Goal: Task Accomplishment & Management: Complete application form

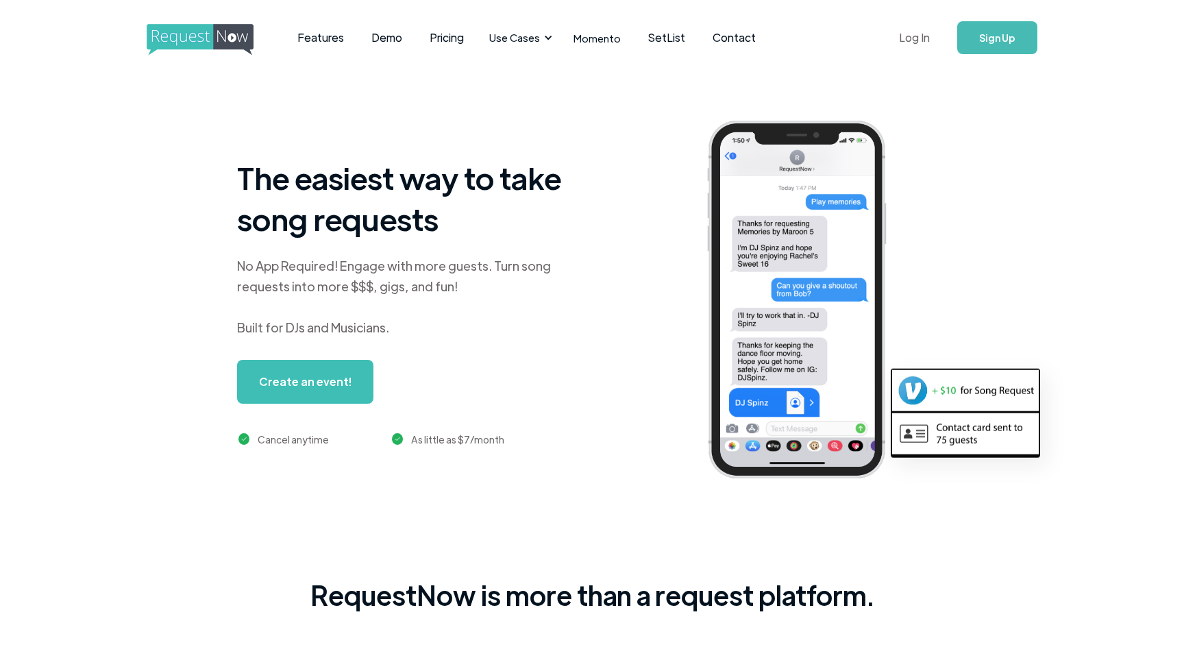
click at [919, 42] on link "Log In" at bounding box center [915, 38] width 58 height 48
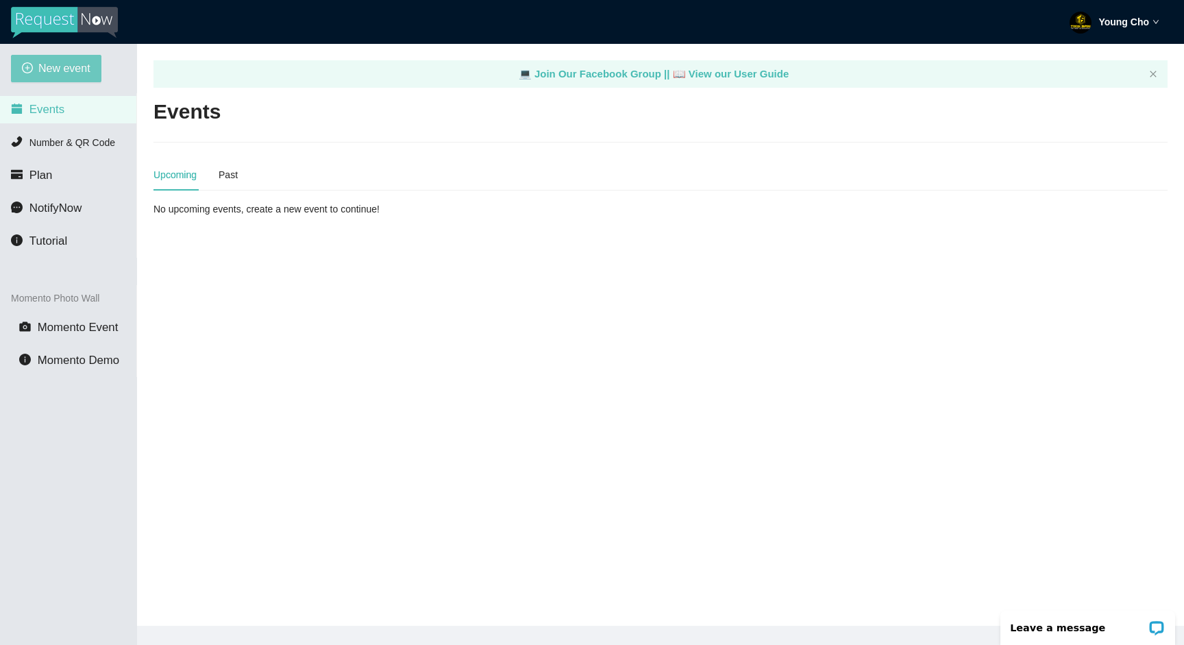
click at [73, 71] on span "New event" at bounding box center [64, 68] width 52 height 17
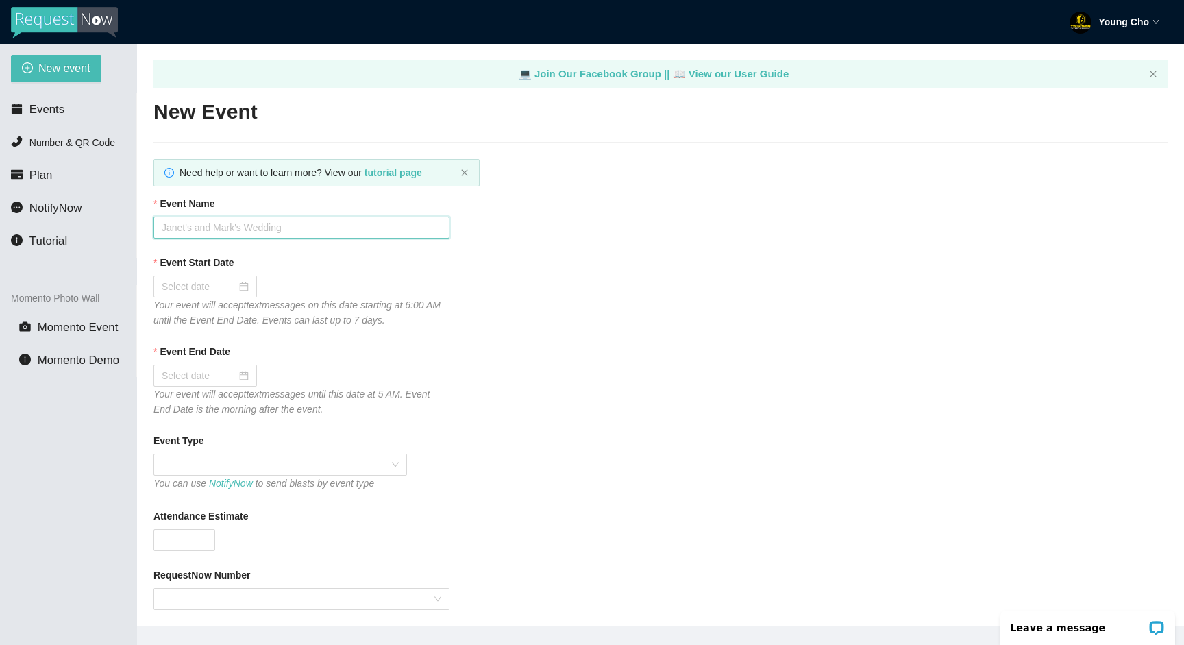
click at [229, 222] on input "Event Name" at bounding box center [302, 228] width 296 height 22
type input "Phoebe & Ki Yeoun's Wedding"
click at [236, 284] on div at bounding box center [205, 286] width 87 height 15
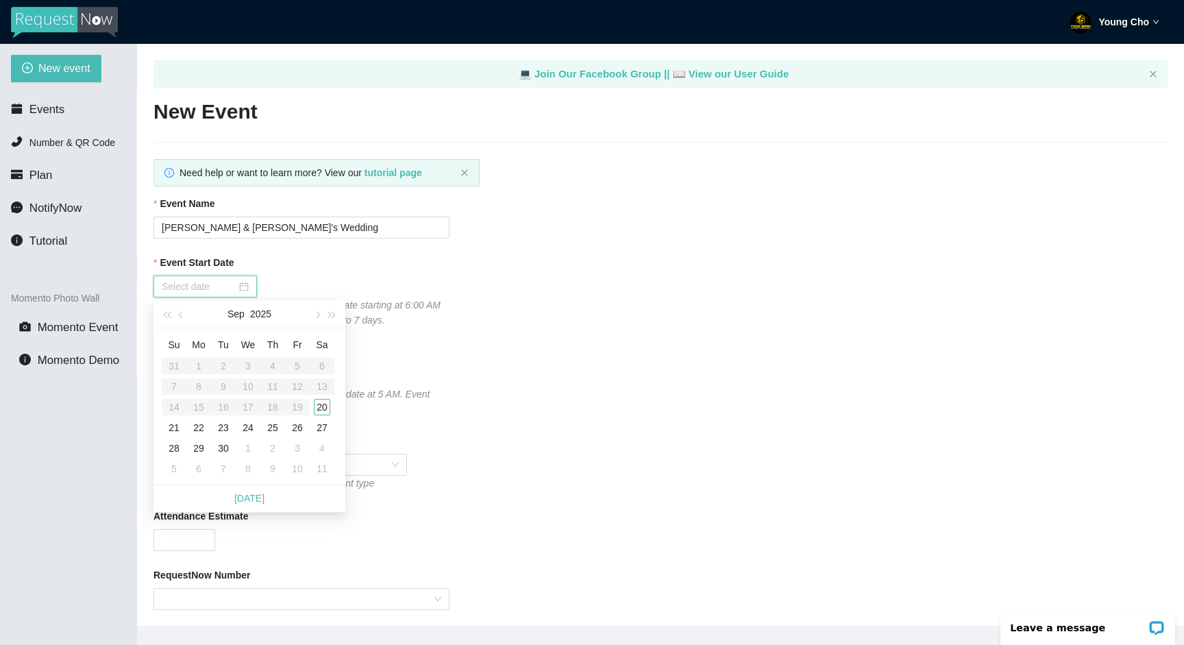
type input "09/20/2025"
click at [323, 405] on div "20" at bounding box center [322, 407] width 16 height 16
type input "09/21/2025"
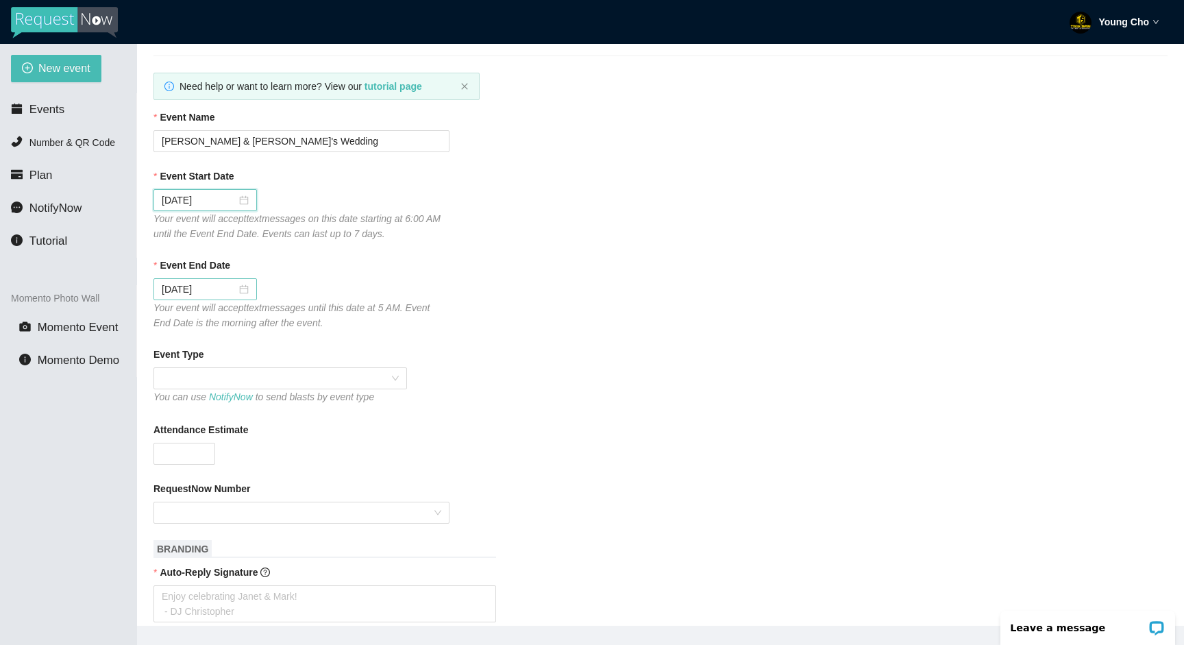
scroll to position [93, 0]
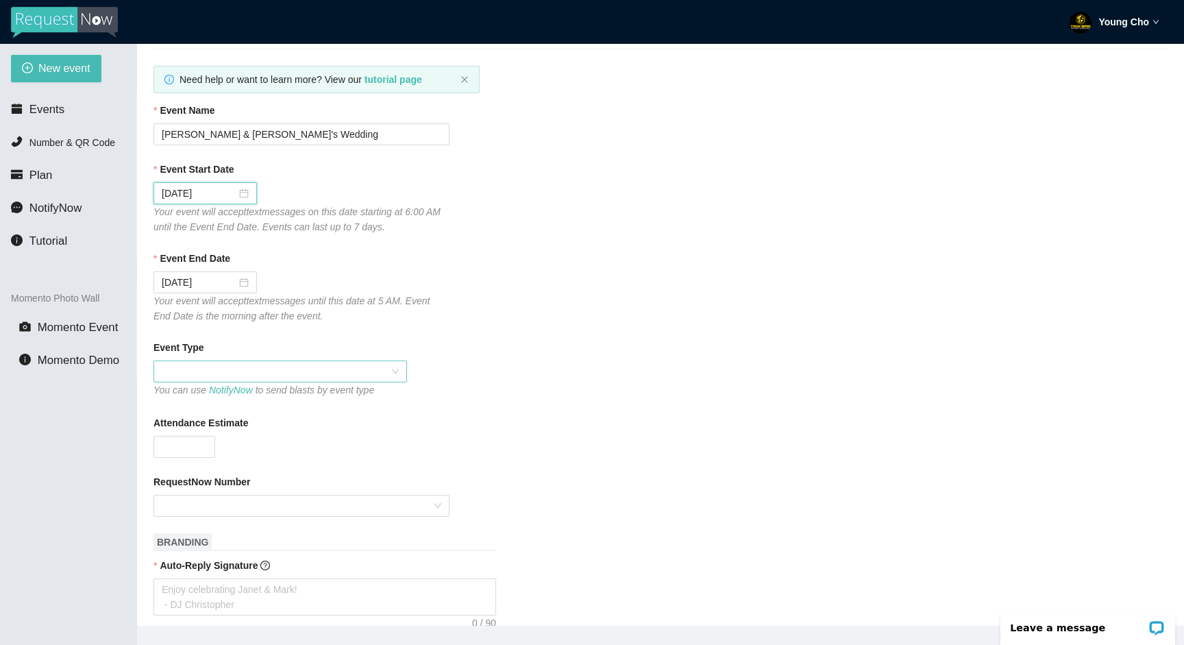
click at [249, 373] on span at bounding box center [280, 371] width 237 height 21
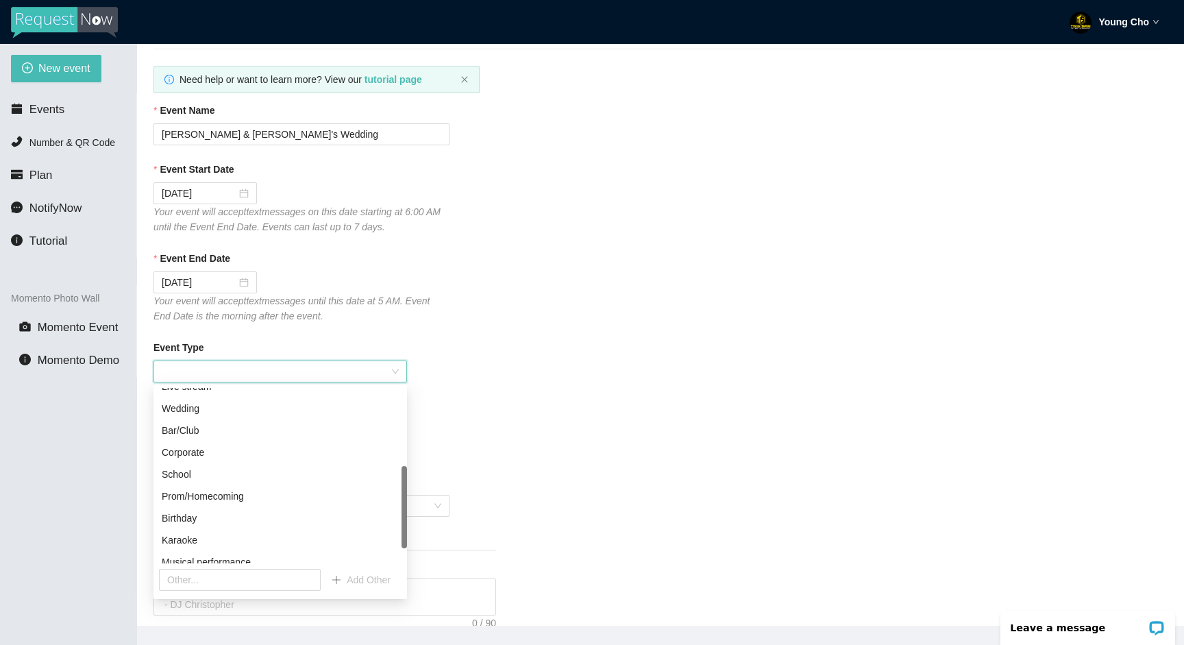
scroll to position [171, 0]
click at [214, 406] on div "Wedding" at bounding box center [280, 403] width 237 height 15
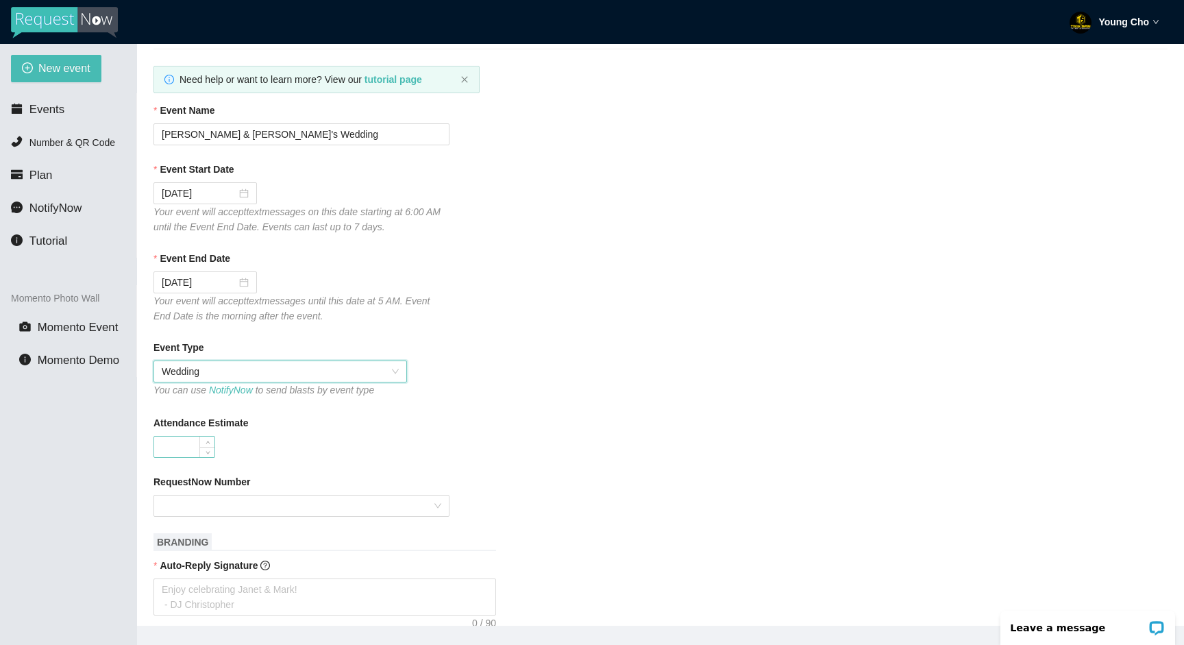
click at [176, 454] on input "Attendance Estimate" at bounding box center [184, 447] width 60 height 21
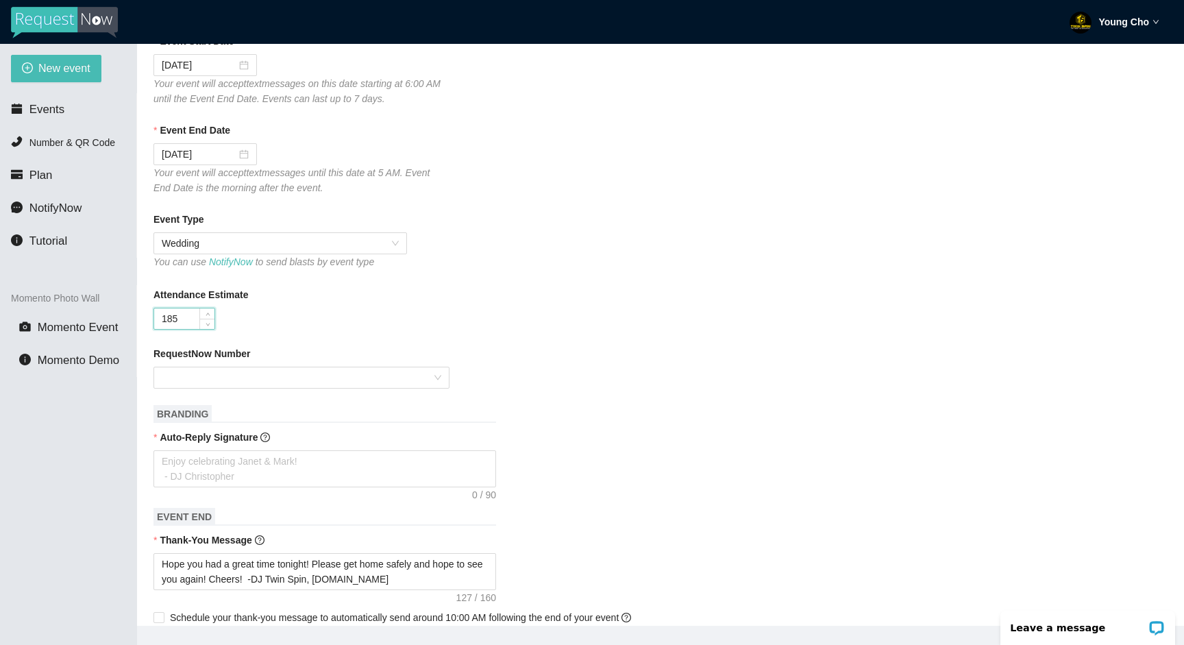
scroll to position [230, 0]
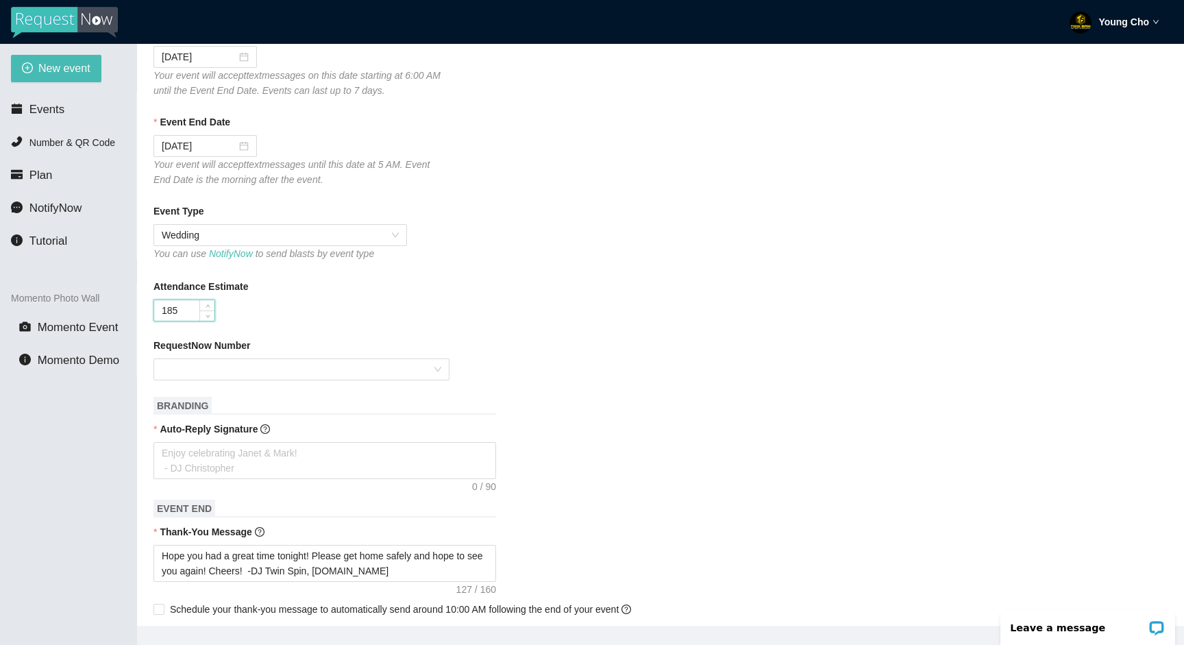
click at [186, 311] on input "185" at bounding box center [184, 310] width 60 height 21
drag, startPoint x: 186, startPoint y: 311, endPoint x: 158, endPoint y: 311, distance: 28.8
click at [159, 311] on input "185" at bounding box center [184, 310] width 60 height 21
type input "150"
click at [317, 367] on input "RequestNow Number" at bounding box center [297, 369] width 270 height 21
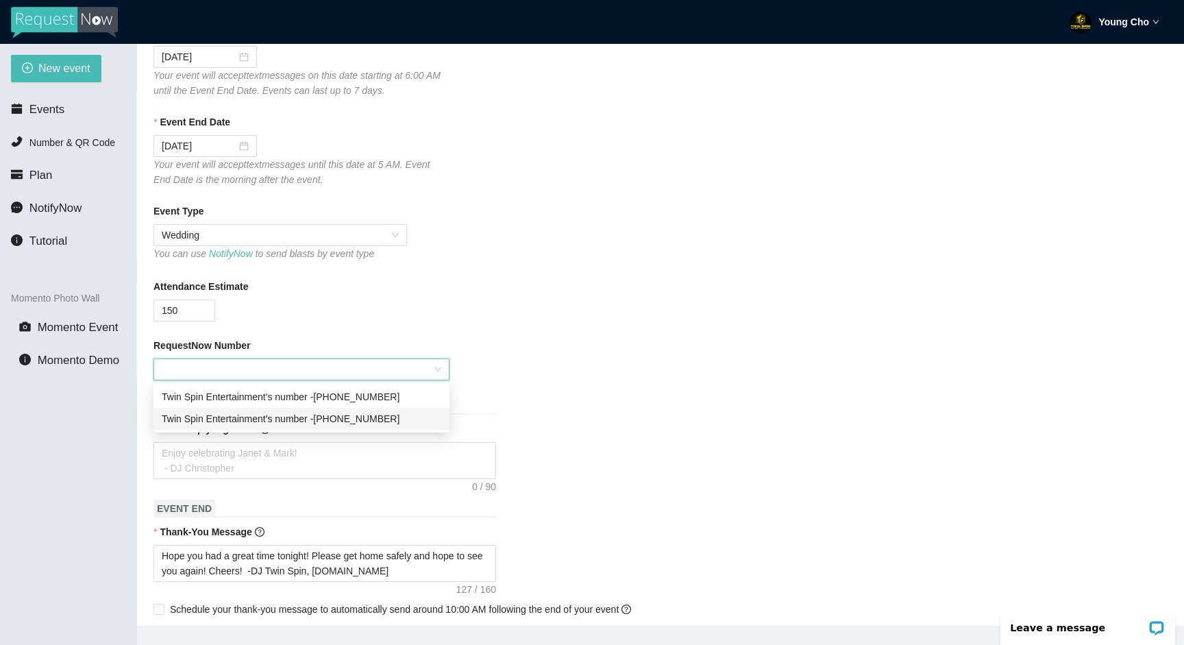
click at [317, 420] on div "Twin Spin Entertainment's number - (510) 550-5500" at bounding box center [302, 418] width 280 height 15
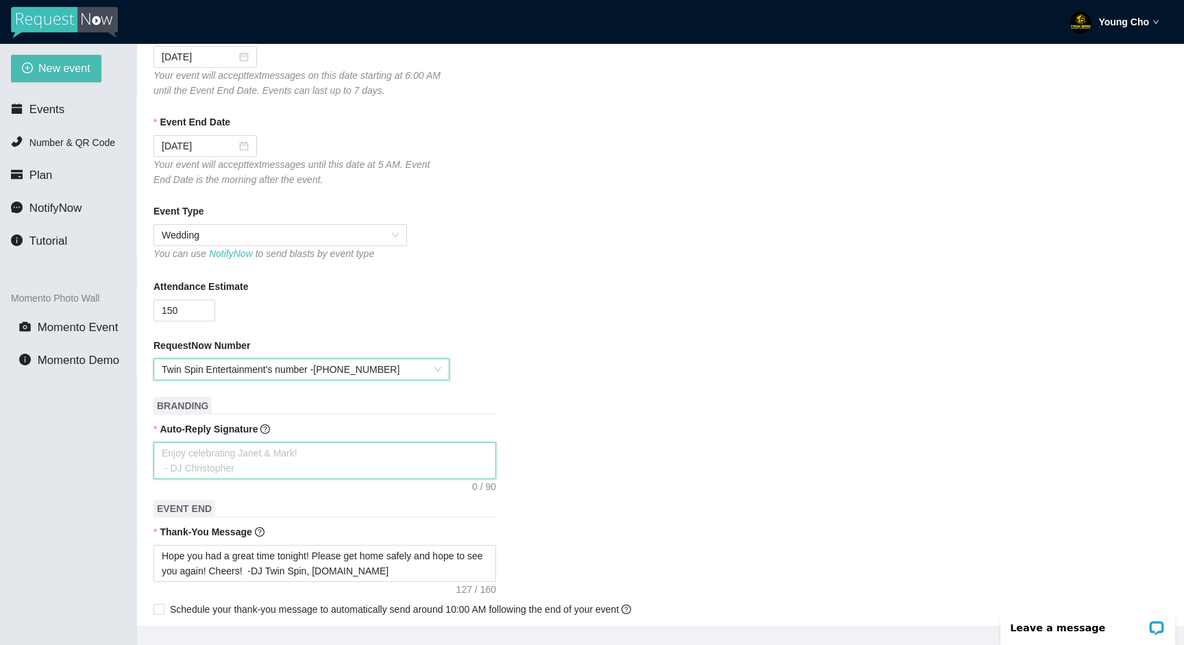
click at [305, 464] on textarea "Auto-Reply Signature" at bounding box center [325, 460] width 343 height 37
type textarea "T"
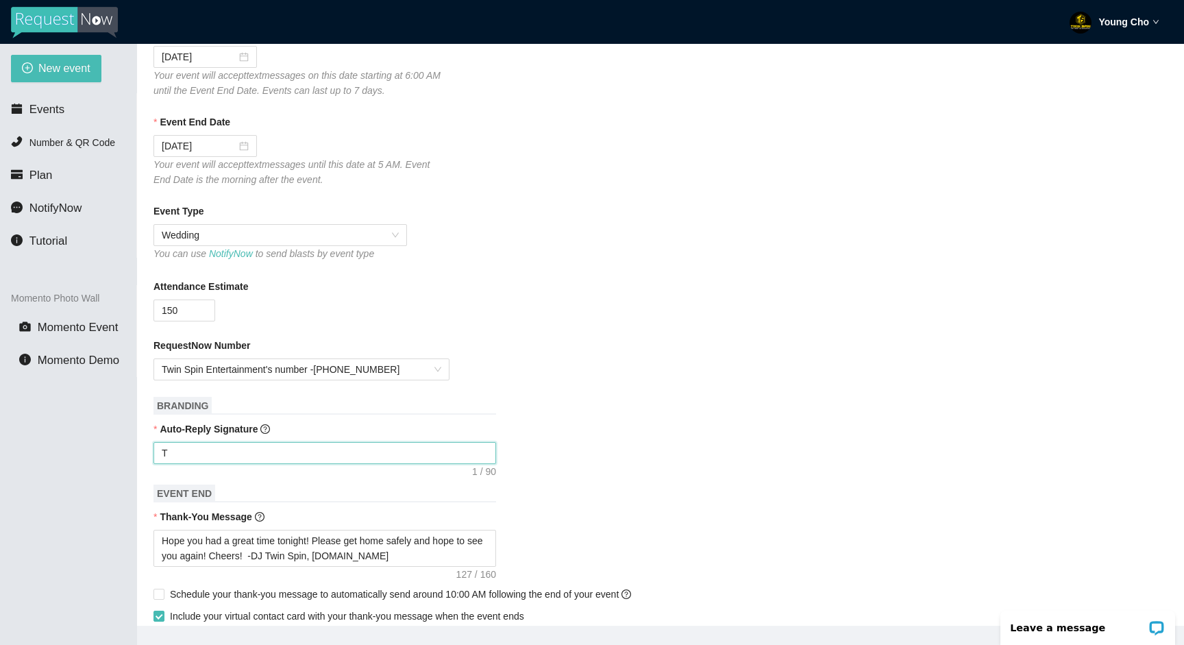
type textarea "Th"
type textarea "Tha"
type textarea "Than"
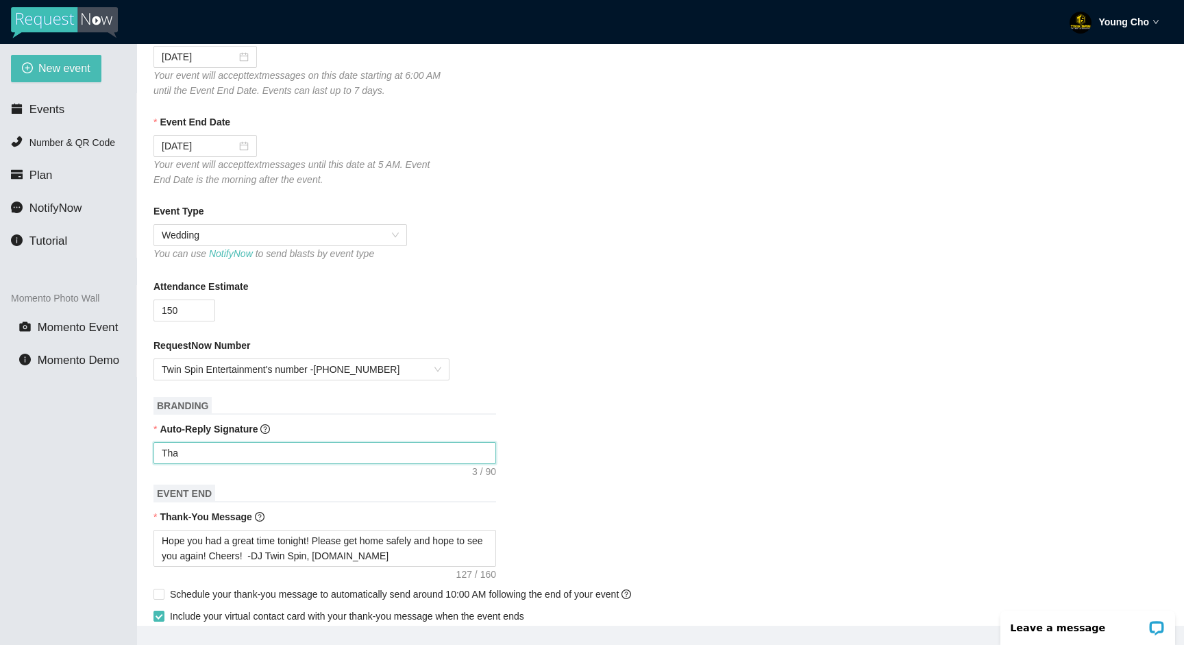
type textarea "Than"
type textarea "Thank"
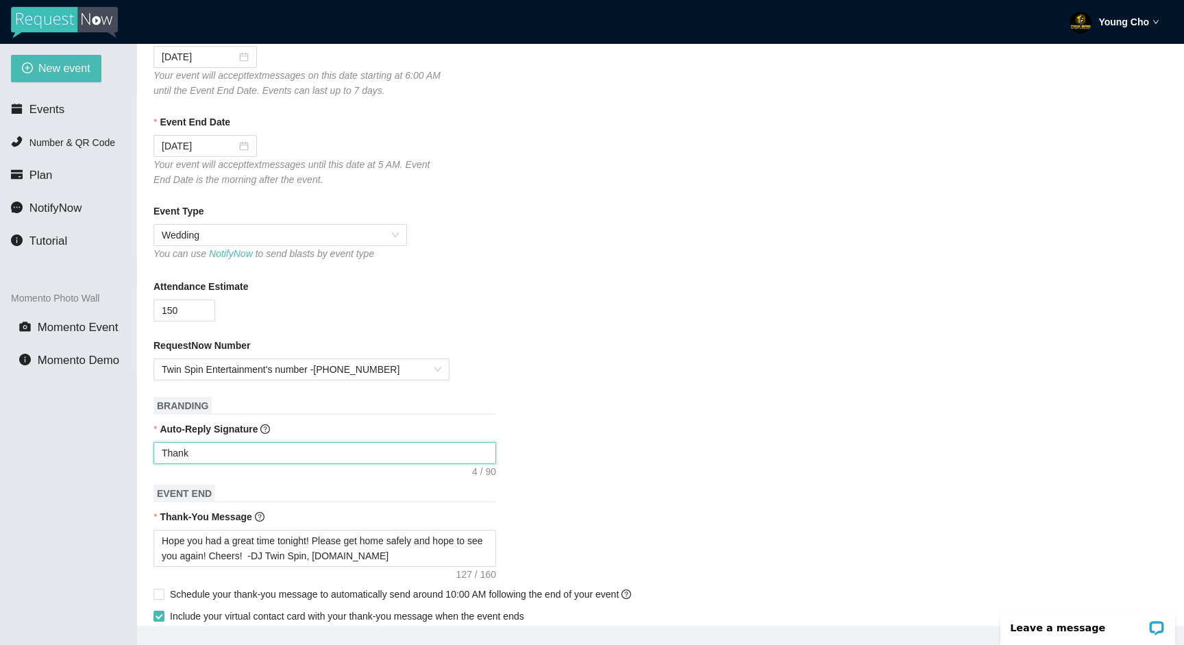
type textarea "Thank y"
type textarea "Thank yo"
type textarea "Thank you"
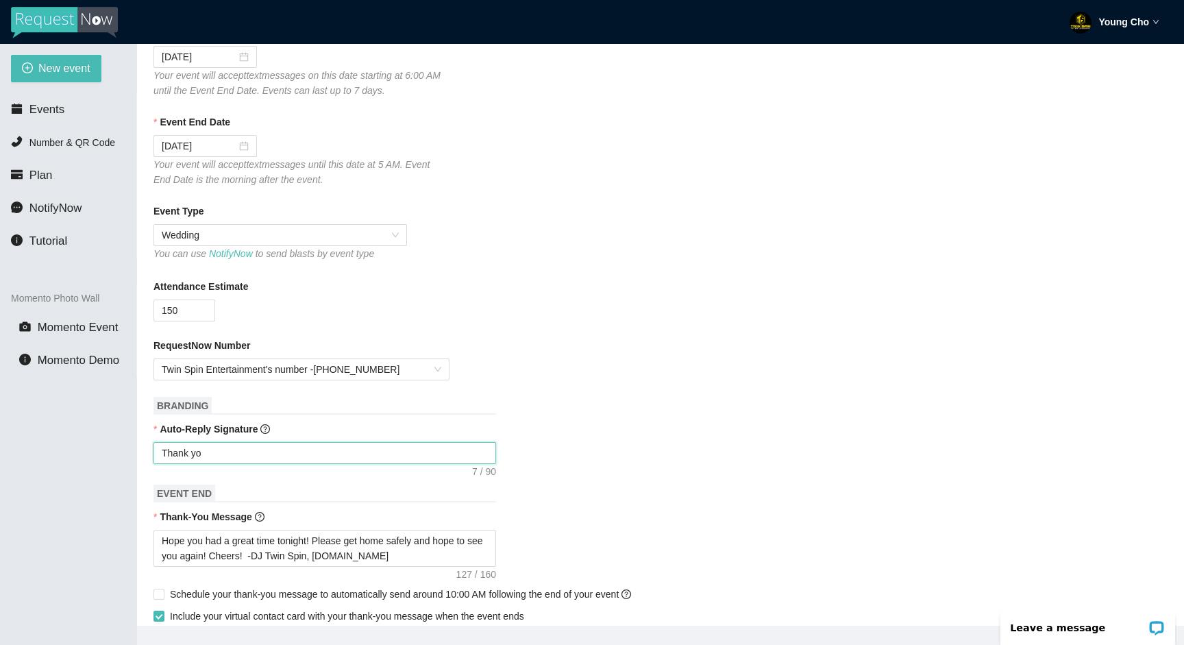
type textarea "Thank you"
type textarea "Thank you f"
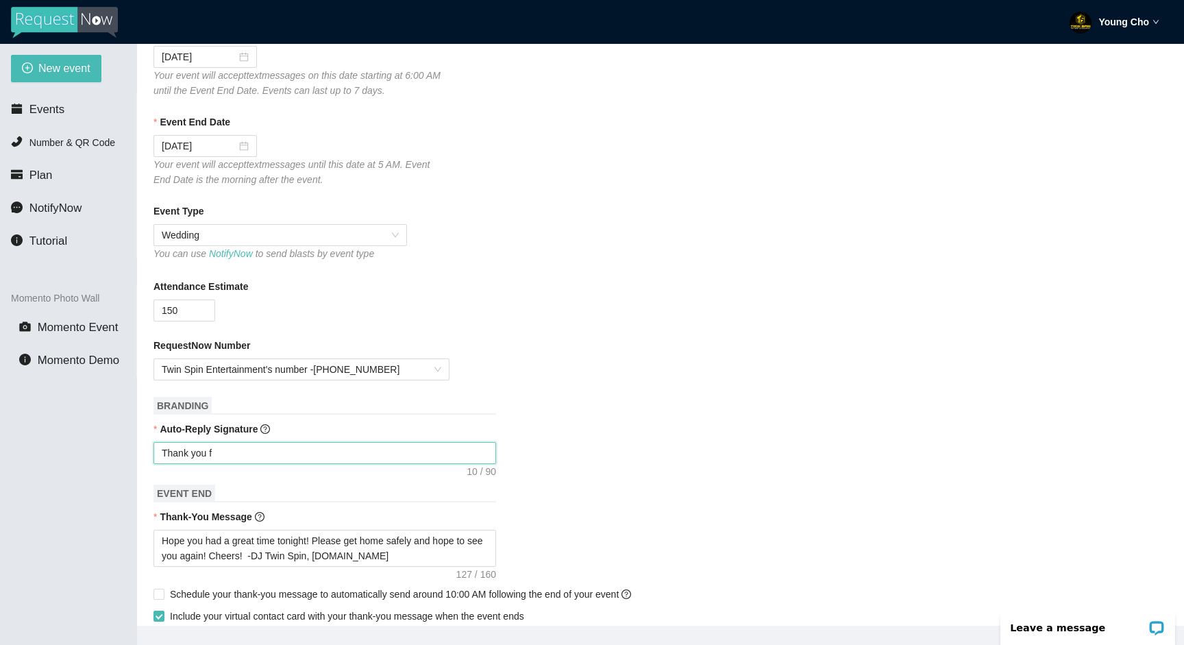
type textarea "Thank you fo"
type textarea "Thank you for"
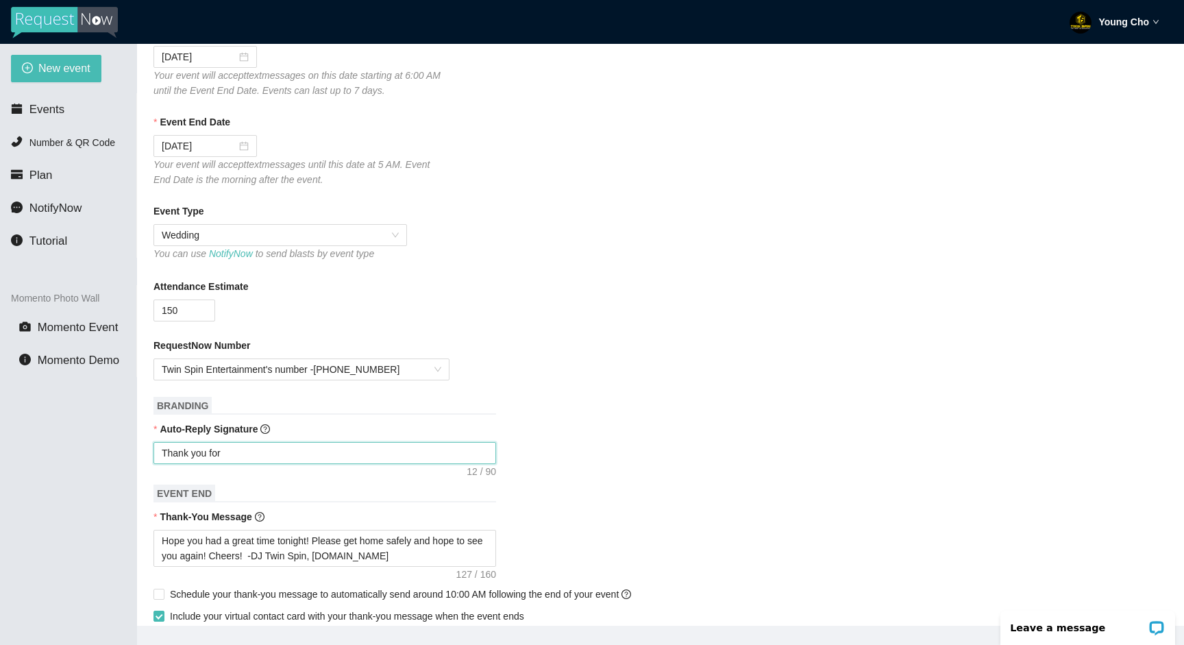
type textarea "Thank you for"
type textarea "Thank you for y"
type textarea "Thank you for yo"
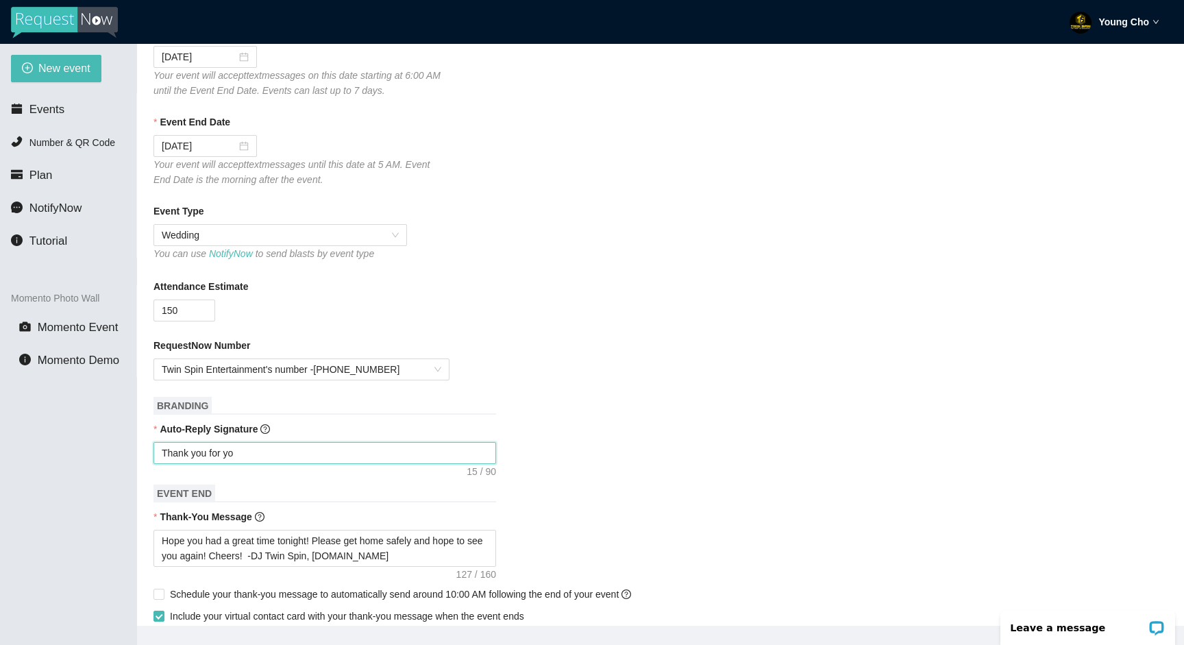
type textarea "Thank you for you"
type textarea "Thank you for your"
type textarea "Thank you for your s"
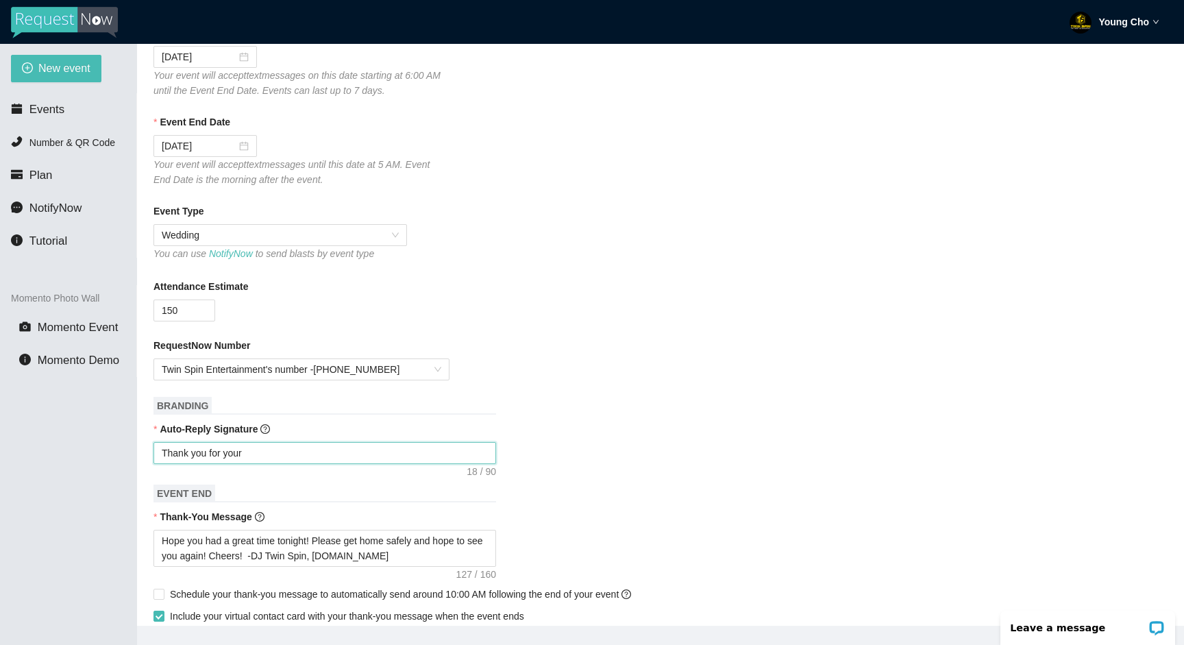
type textarea "Thank you for your s"
type textarea "Thank you for your so"
type textarea "Thank you for your son"
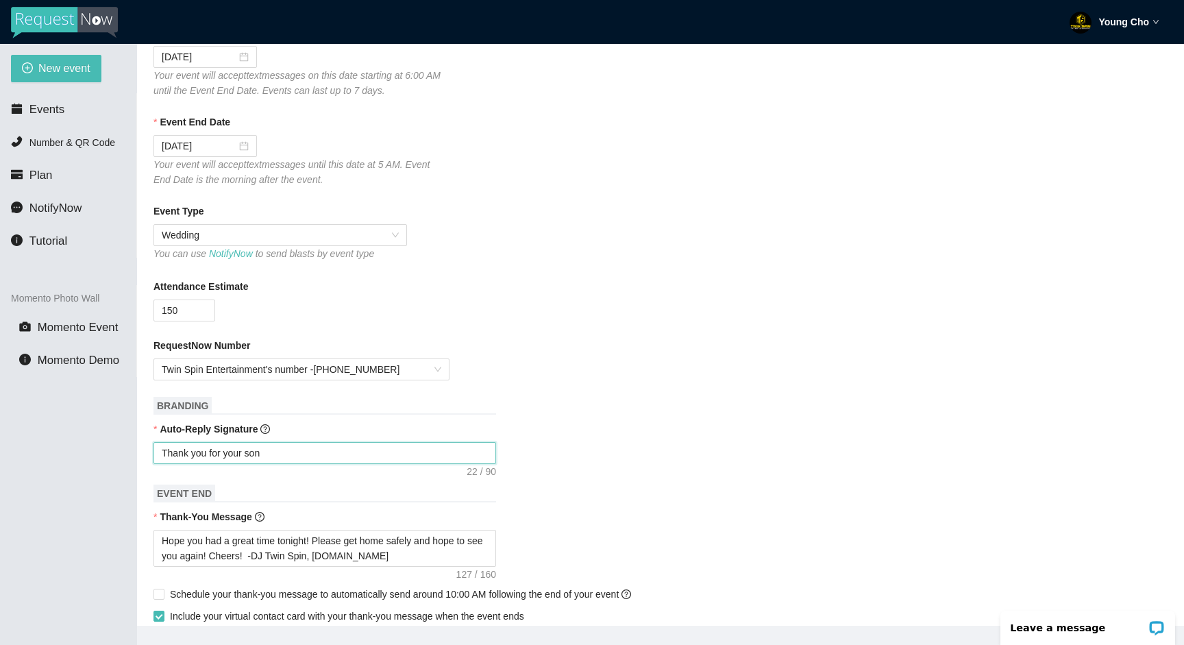
type textarea "Thank you for your song"
type textarea "Thank you for your song r"
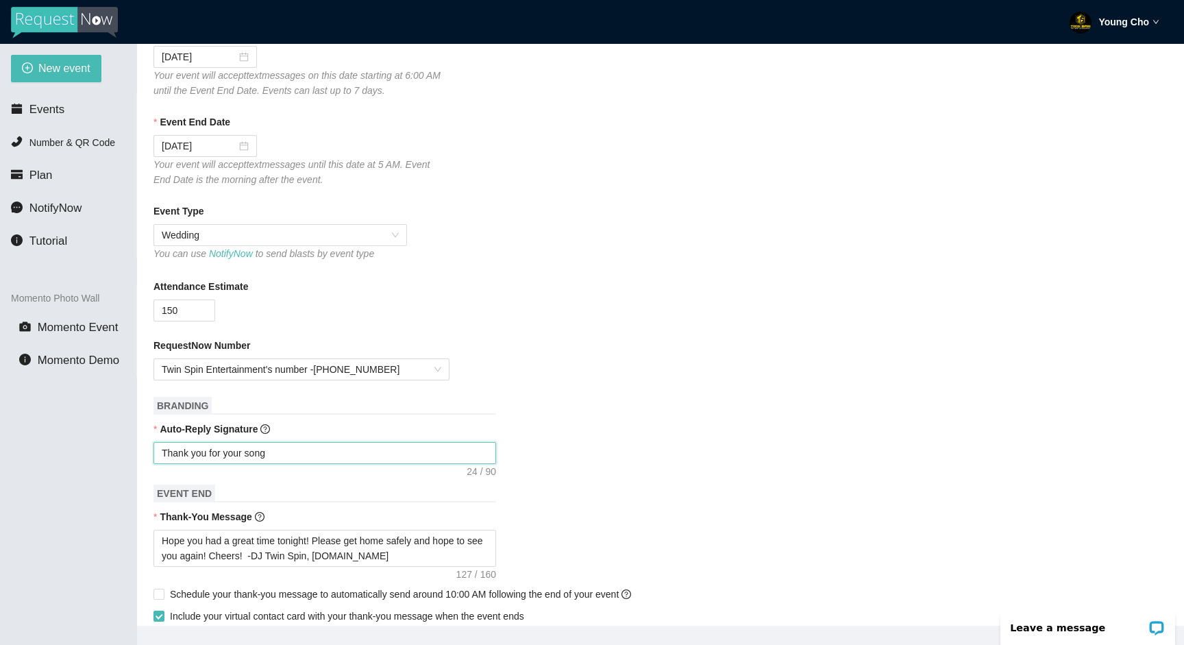
type textarea "Thank you for your song r"
type textarea "Thank you for your song re"
type textarea "Thank you for your song req"
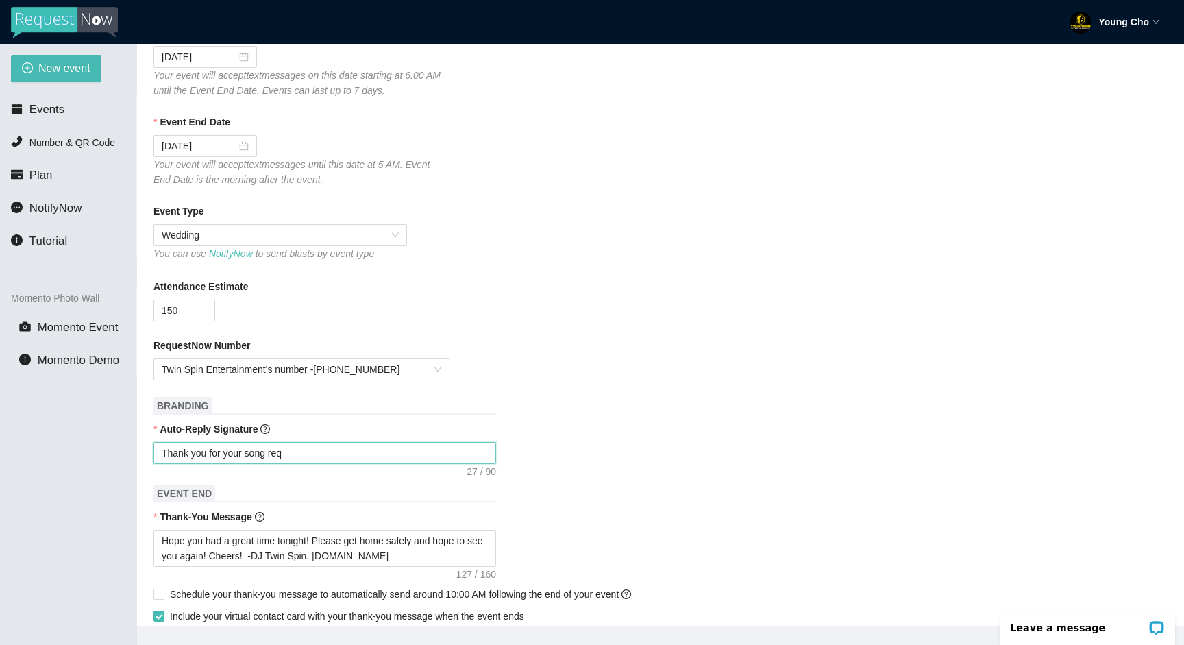
type textarea "Thank you for your song requ"
type textarea "Thank you for your song reque"
type textarea "Thank you for your song reques"
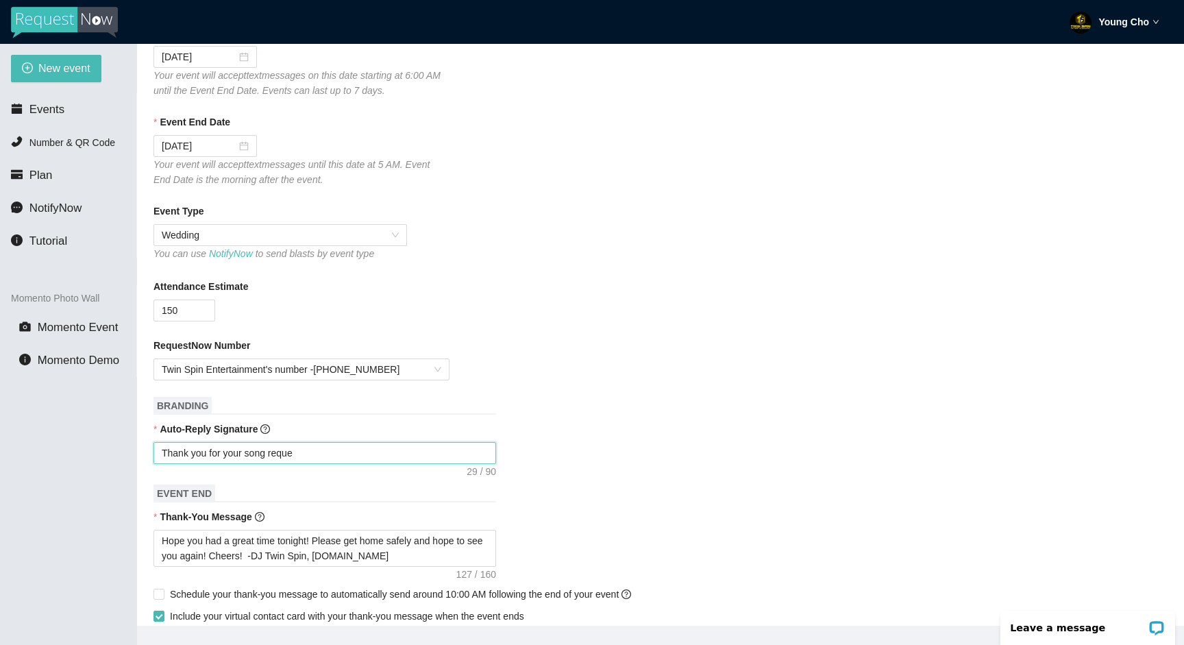
type textarea "Thank you for your song reques"
type textarea "Thank you for your song request"
type textarea "Thank you for your song request!"
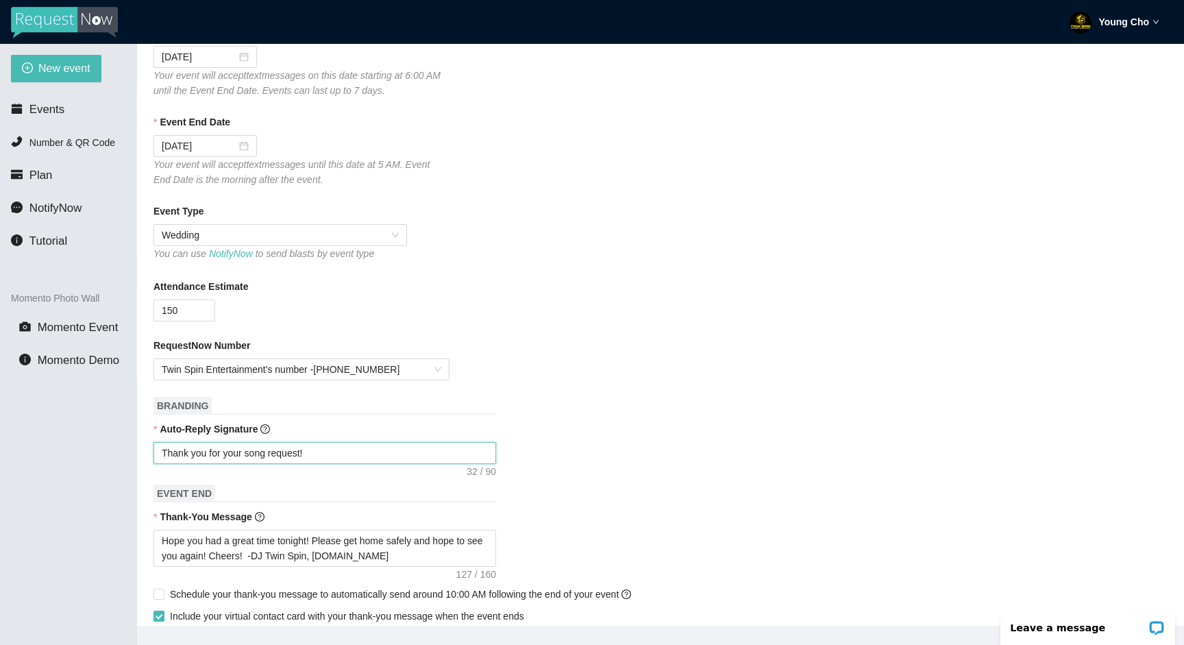
type textarea "Thank you for your song request!"
type textarea "Thank you for your song request! -"
type textarea "Thank you for your song request! -D"
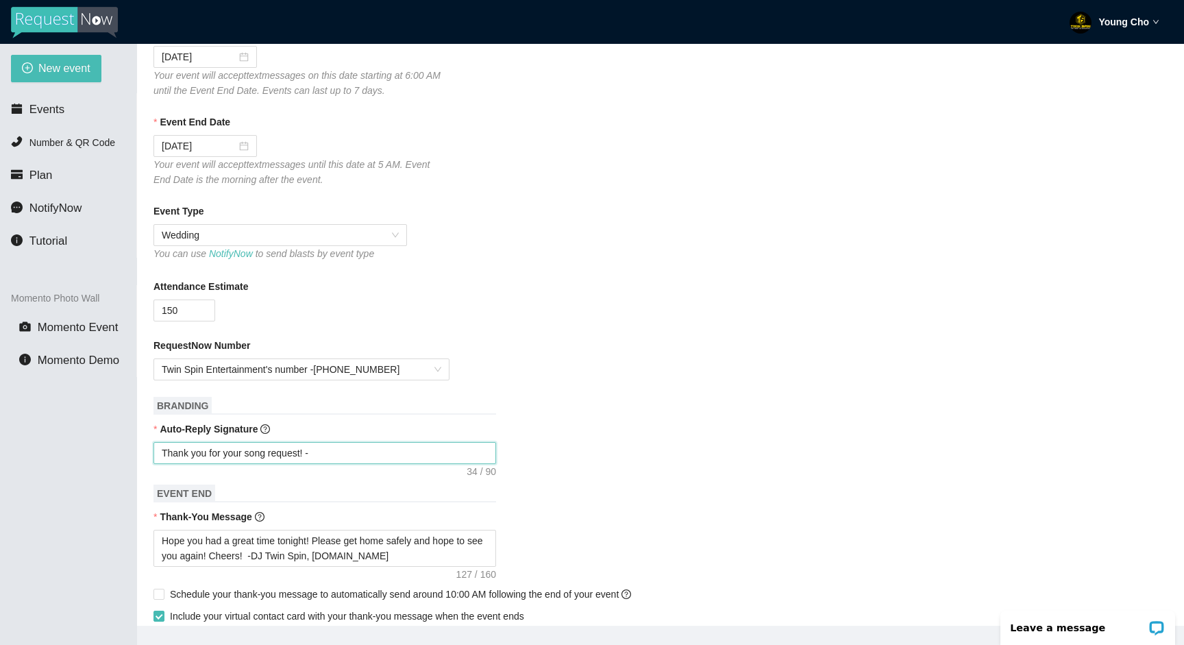
type textarea "Thank you for your song request! -D"
type textarea "Thank you for your song request! -DJ"
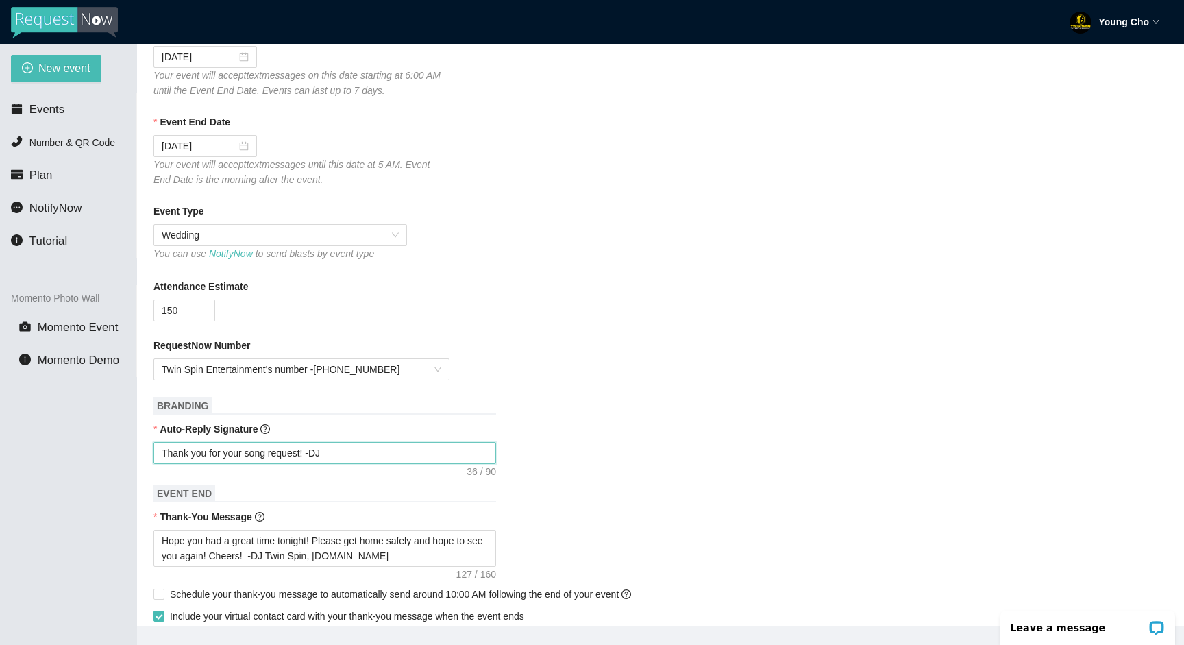
type textarea "Thank you for your song request! -DJ T"
type textarea "Thank you for your song request! -DJ Tw"
type textarea "Thank you for your song request! -DJ Twi"
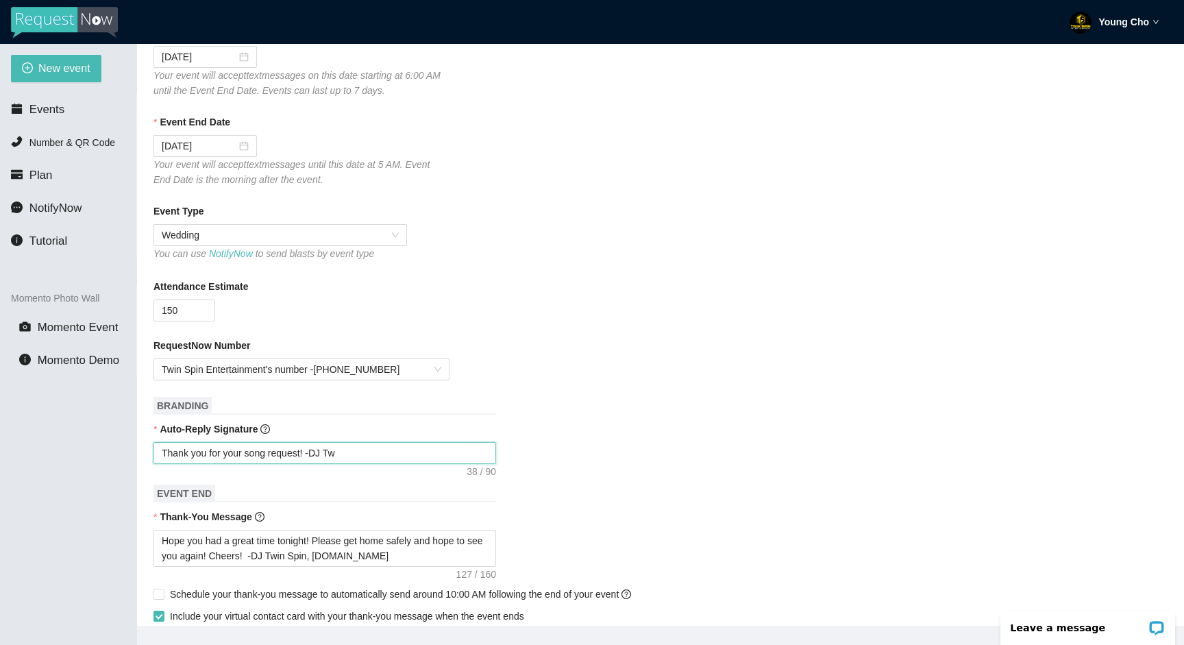
type textarea "Thank you for your song request! -DJ Twi"
type textarea "Thank you for your song request! -DJ Twin"
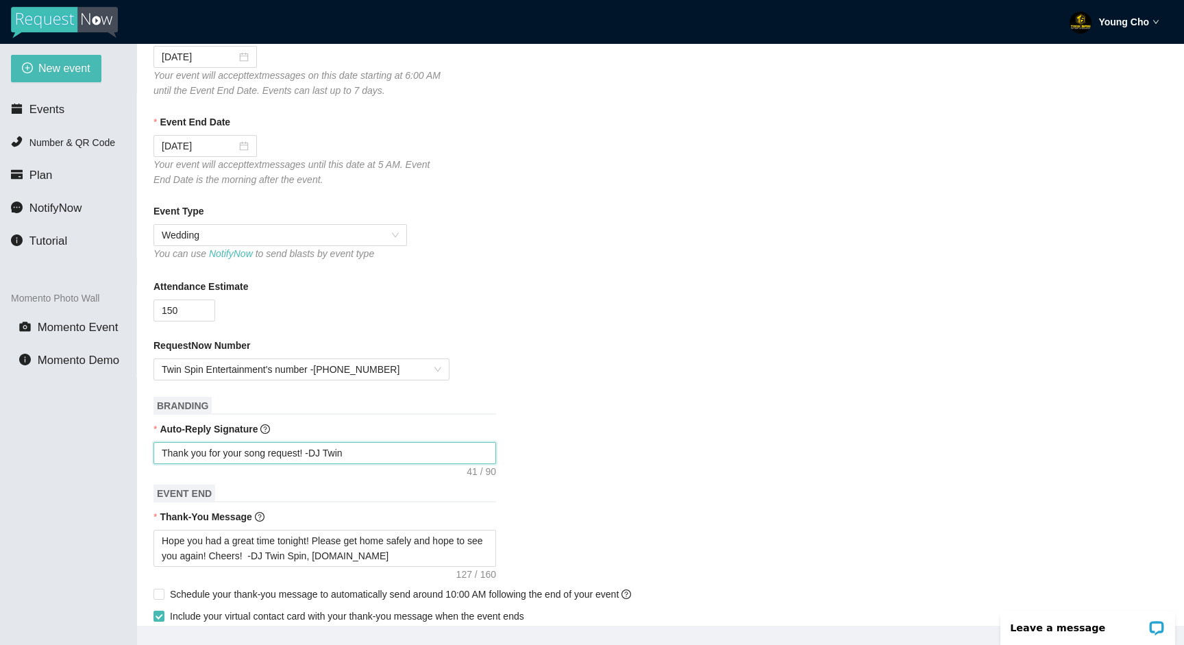
type textarea "Thank you for your song request! -DJ Twin S"
type textarea "Thank you for your song request! -DJ Twin Sp"
type textarea "Thank you for your song request! -DJ Twin Spi"
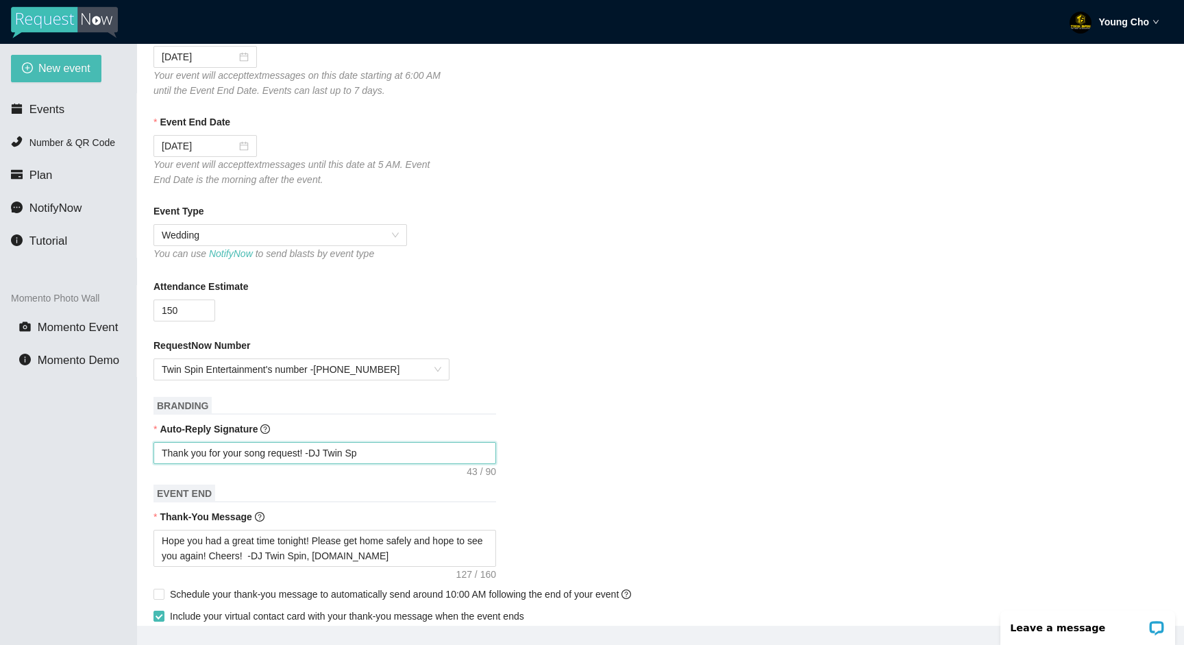
type textarea "Thank you for your song request! -DJ Twin Spi"
type textarea "Thank you for your song request! -DJ Twin Spin"
click at [512, 415] on form "Event Name Phoebe & Ki Yeoun's Wedding Event Start Date 09/20/2025 Your event w…" at bounding box center [661, 538] width 1014 height 1145
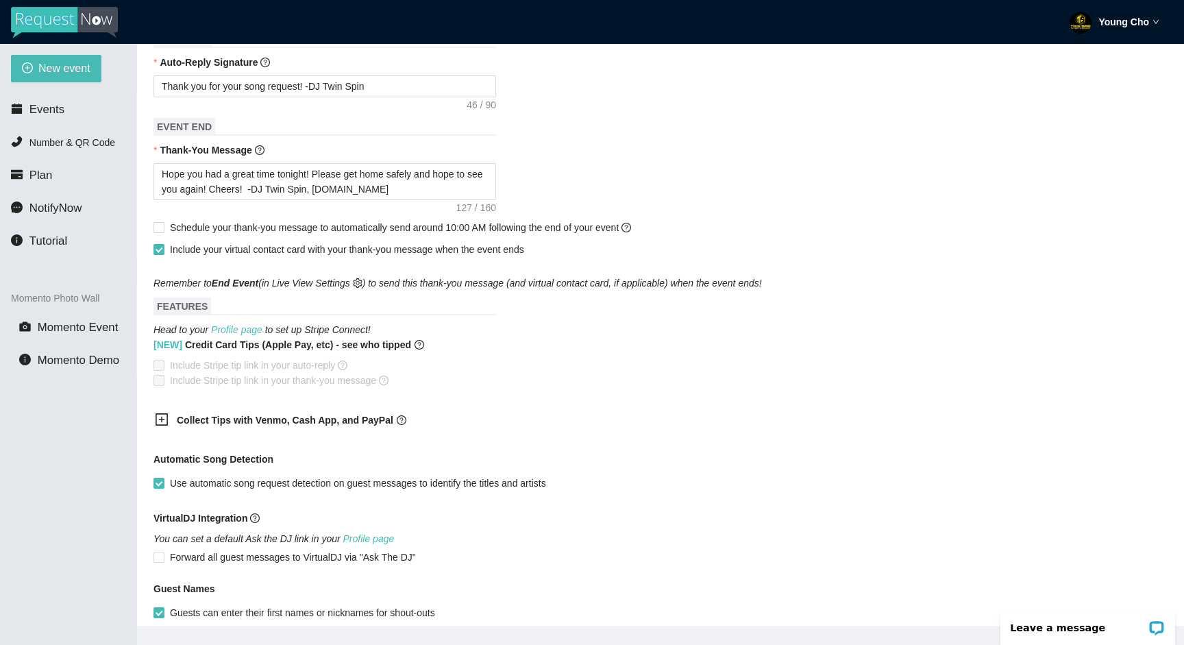
scroll to position [597, 0]
click at [163, 245] on span at bounding box center [159, 248] width 11 height 11
click at [163, 245] on input "Include your virtual contact card with your thank-you message when the event en…" at bounding box center [159, 248] width 10 height 10
checkbox input "false"
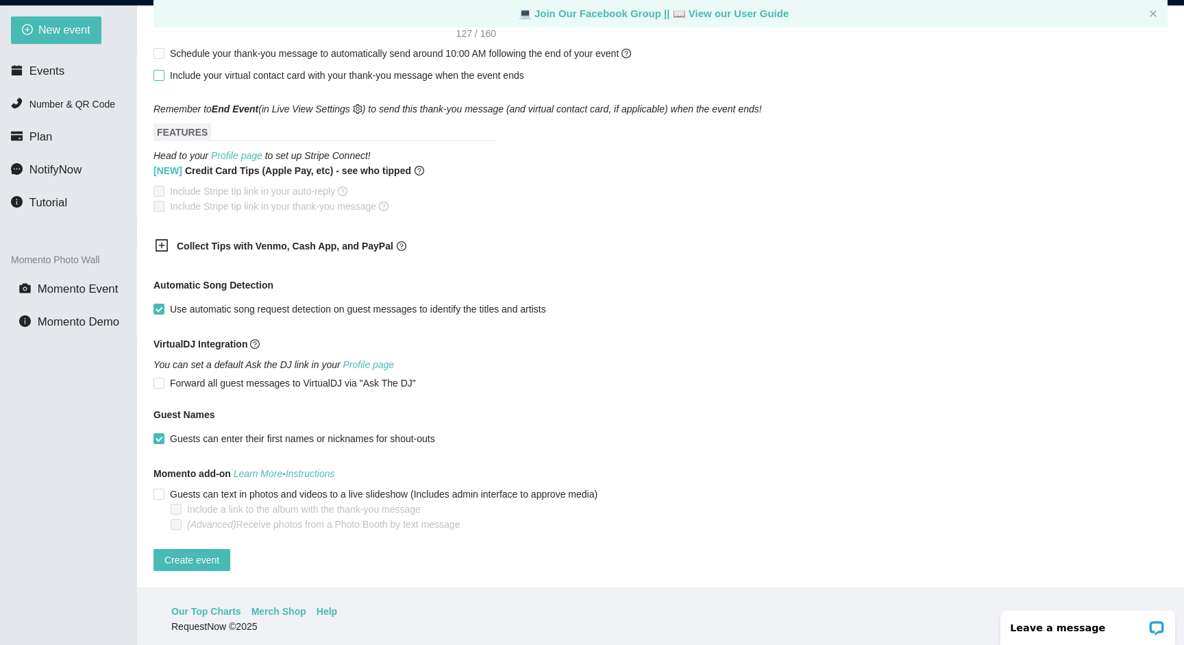
scroll to position [44, 0]
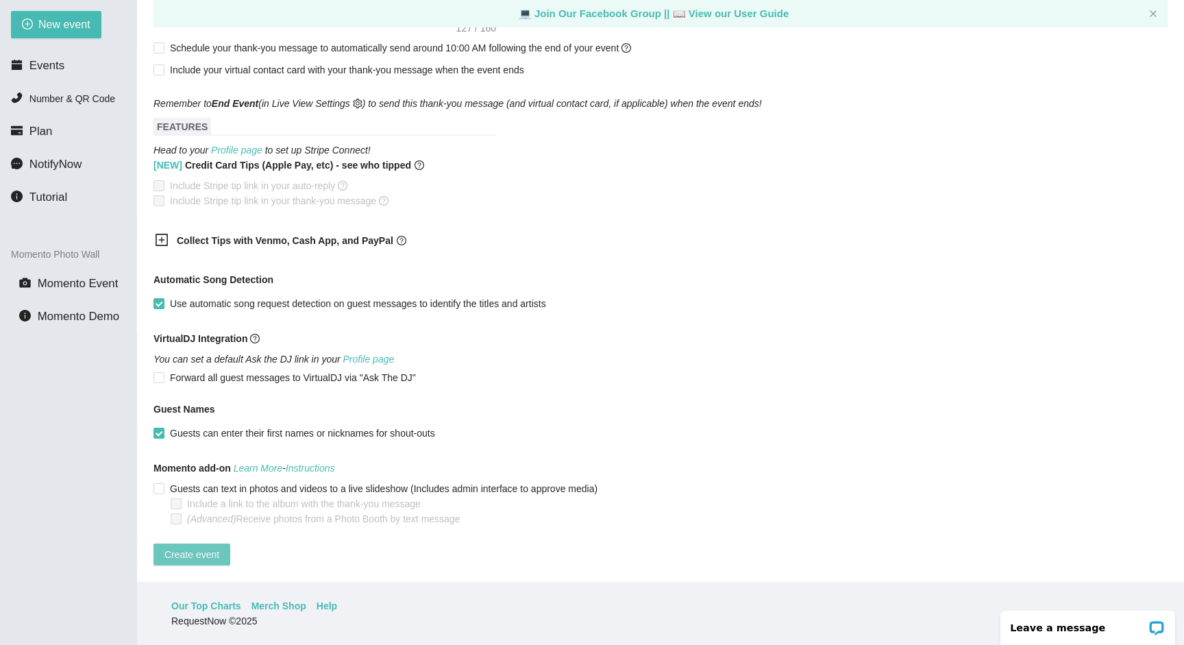
click at [175, 547] on span "Create event" at bounding box center [192, 554] width 55 height 15
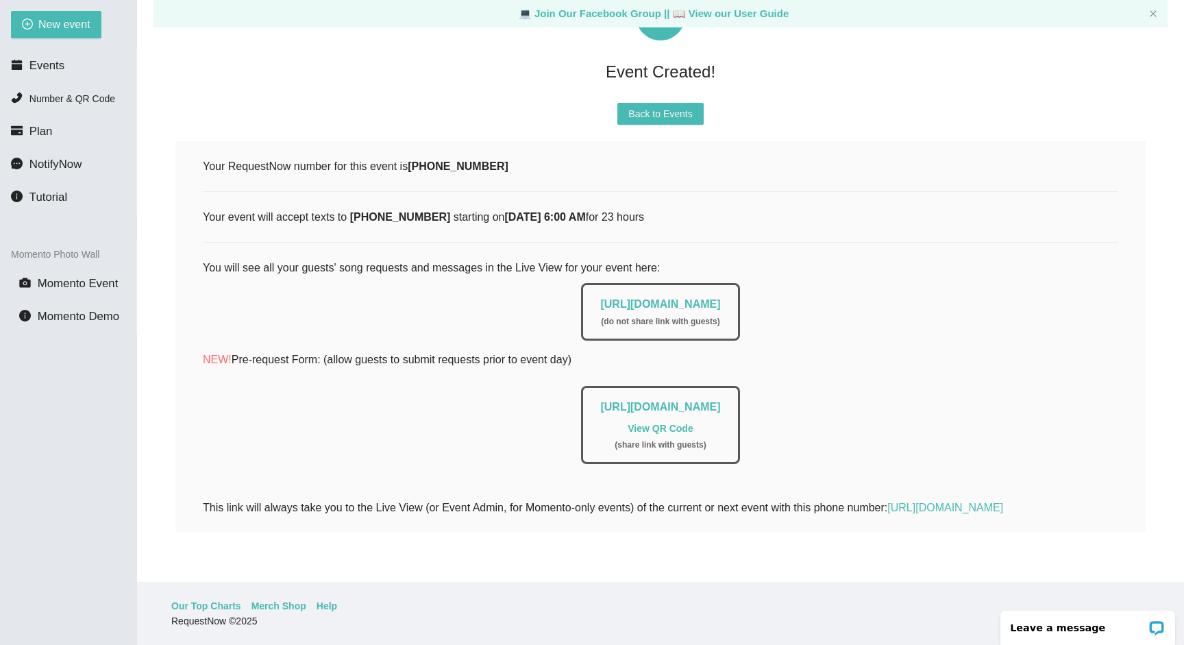
scroll to position [106, 0]
click at [675, 298] on link "https://app.requestnow.io/live/ewpvggr" at bounding box center [660, 304] width 120 height 12
